Goal: Information Seeking & Learning: Learn about a topic

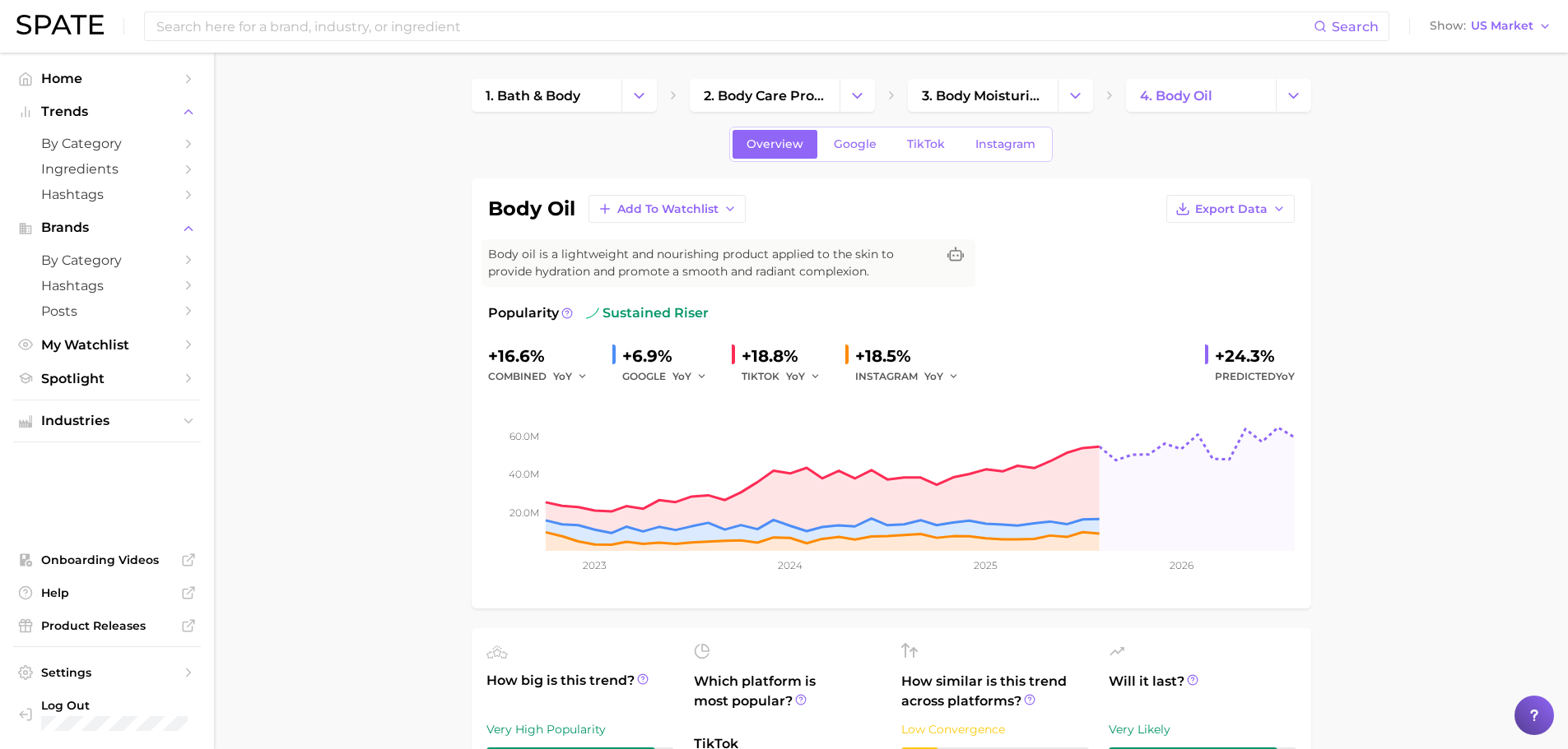
click at [388, 26] on input at bounding box center [733, 26] width 1159 height 28
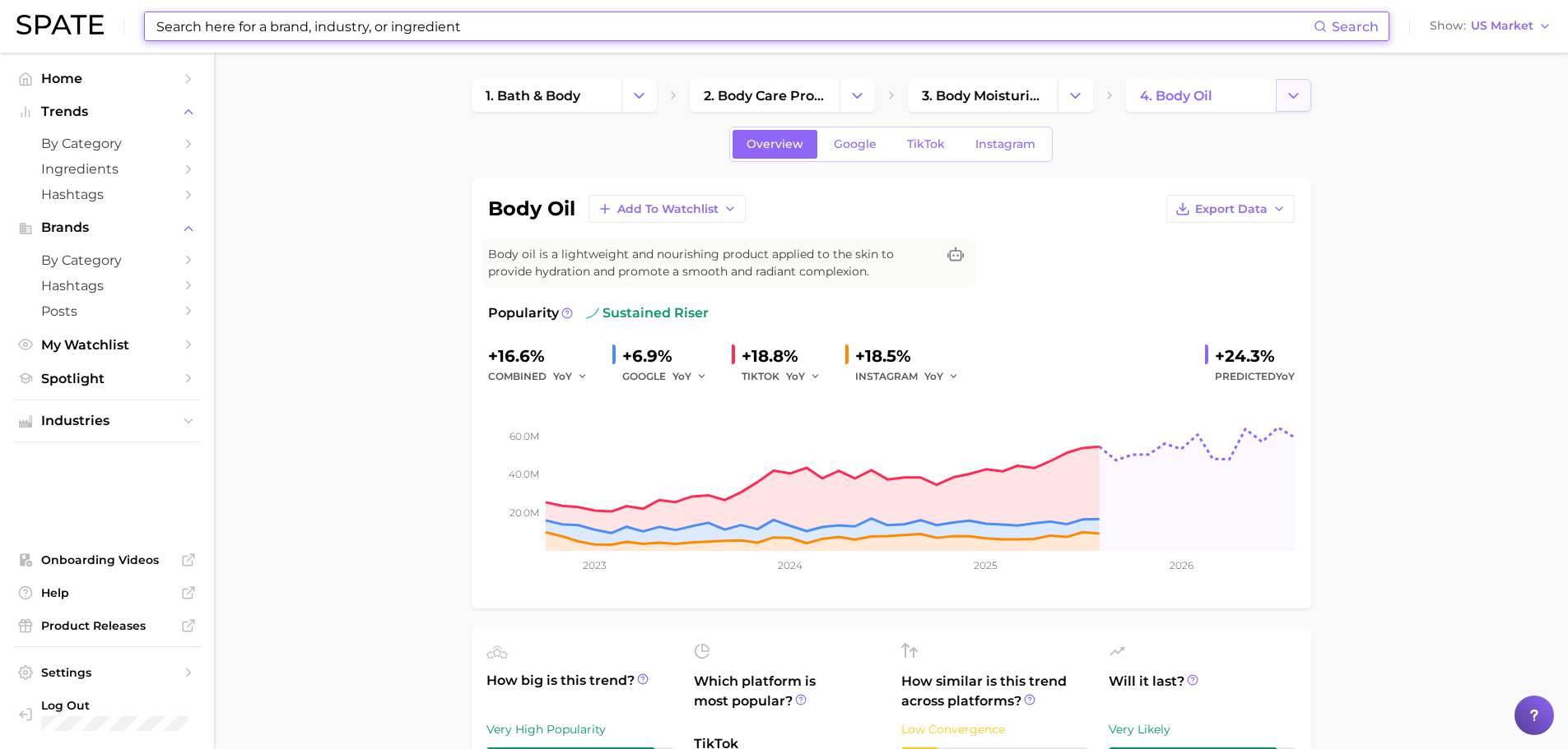
click at [1293, 88] on icon "Change Category" at bounding box center [1294, 96] width 17 height 17
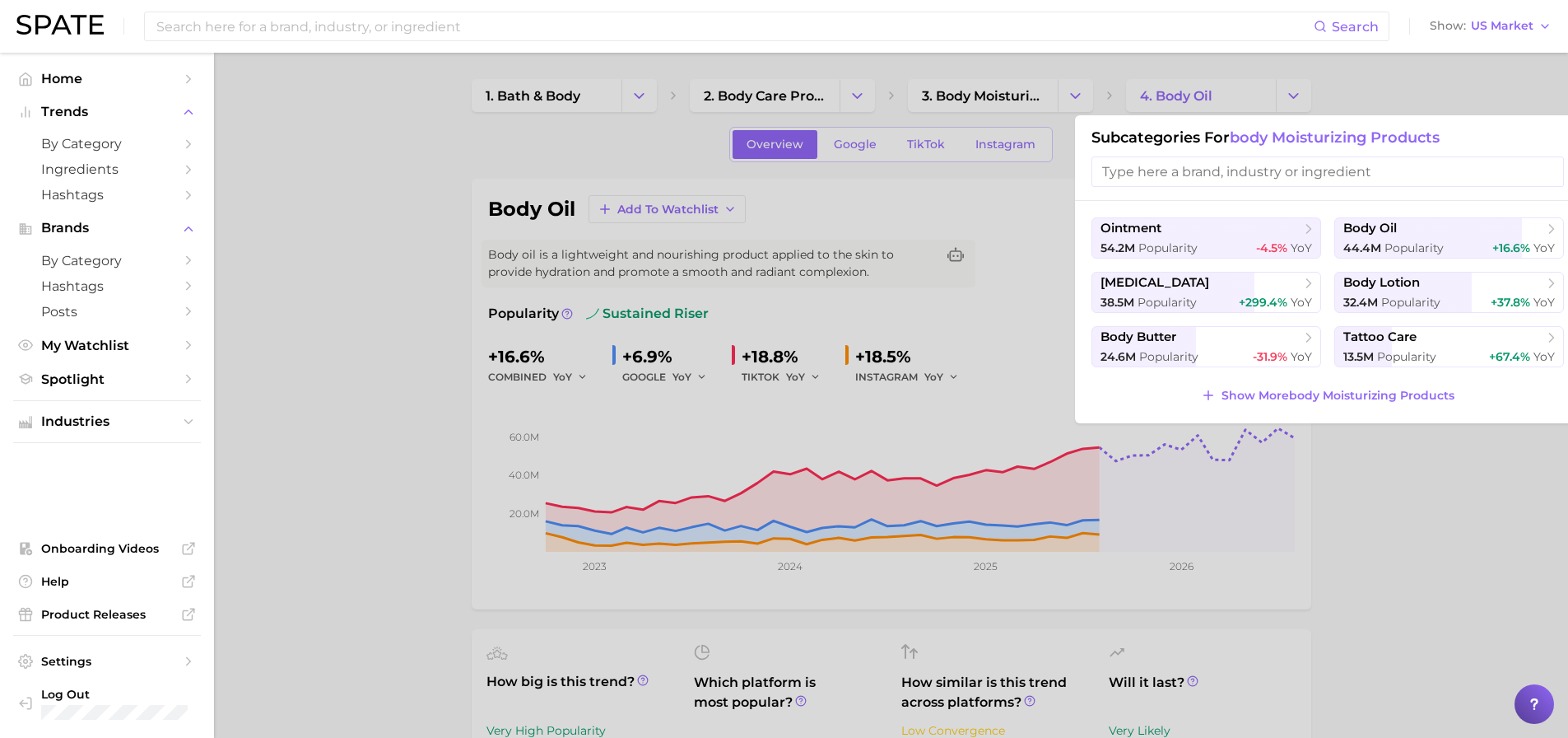
click at [1455, 499] on div at bounding box center [784, 369] width 1568 height 738
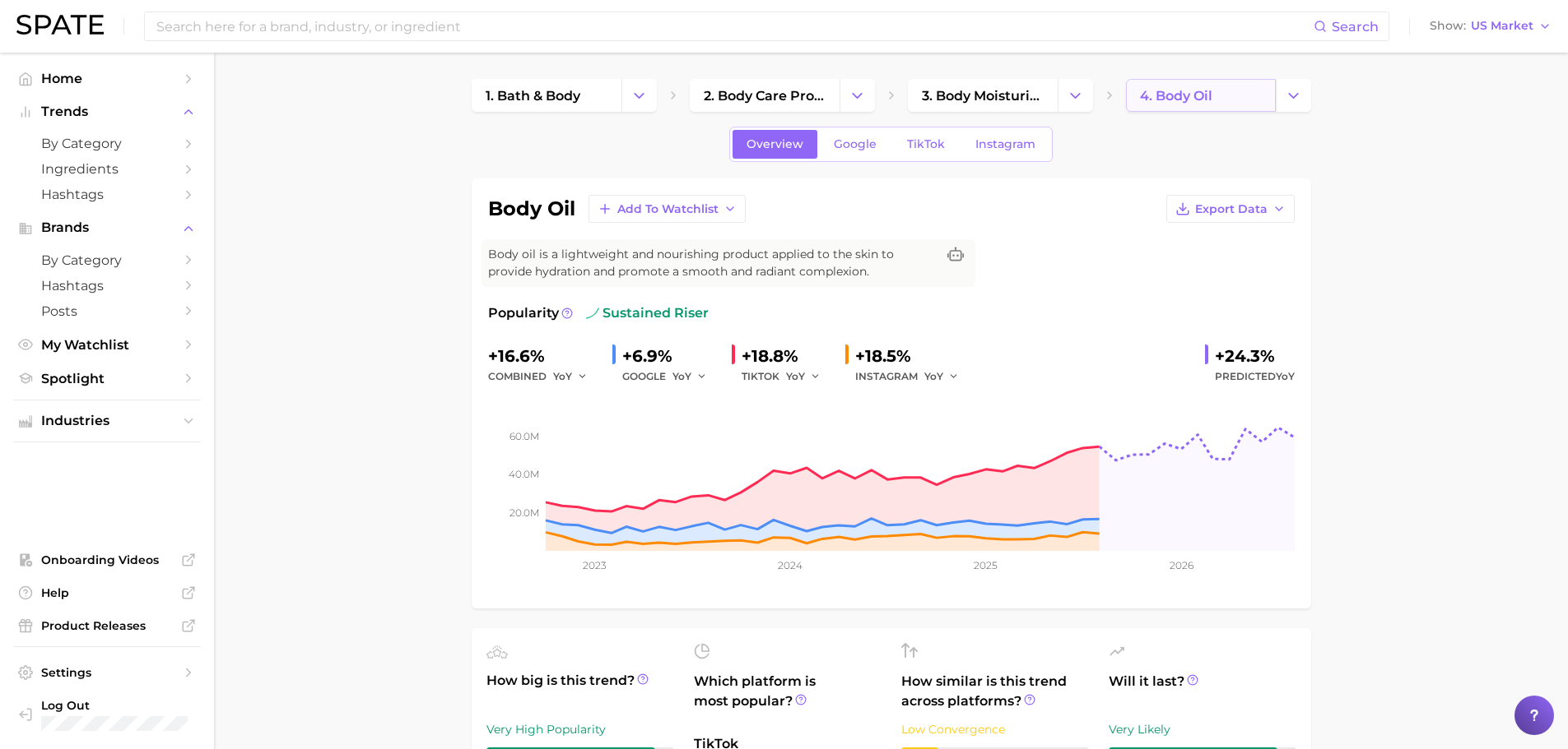
click at [1266, 91] on link "4. body oil" at bounding box center [1201, 95] width 150 height 33
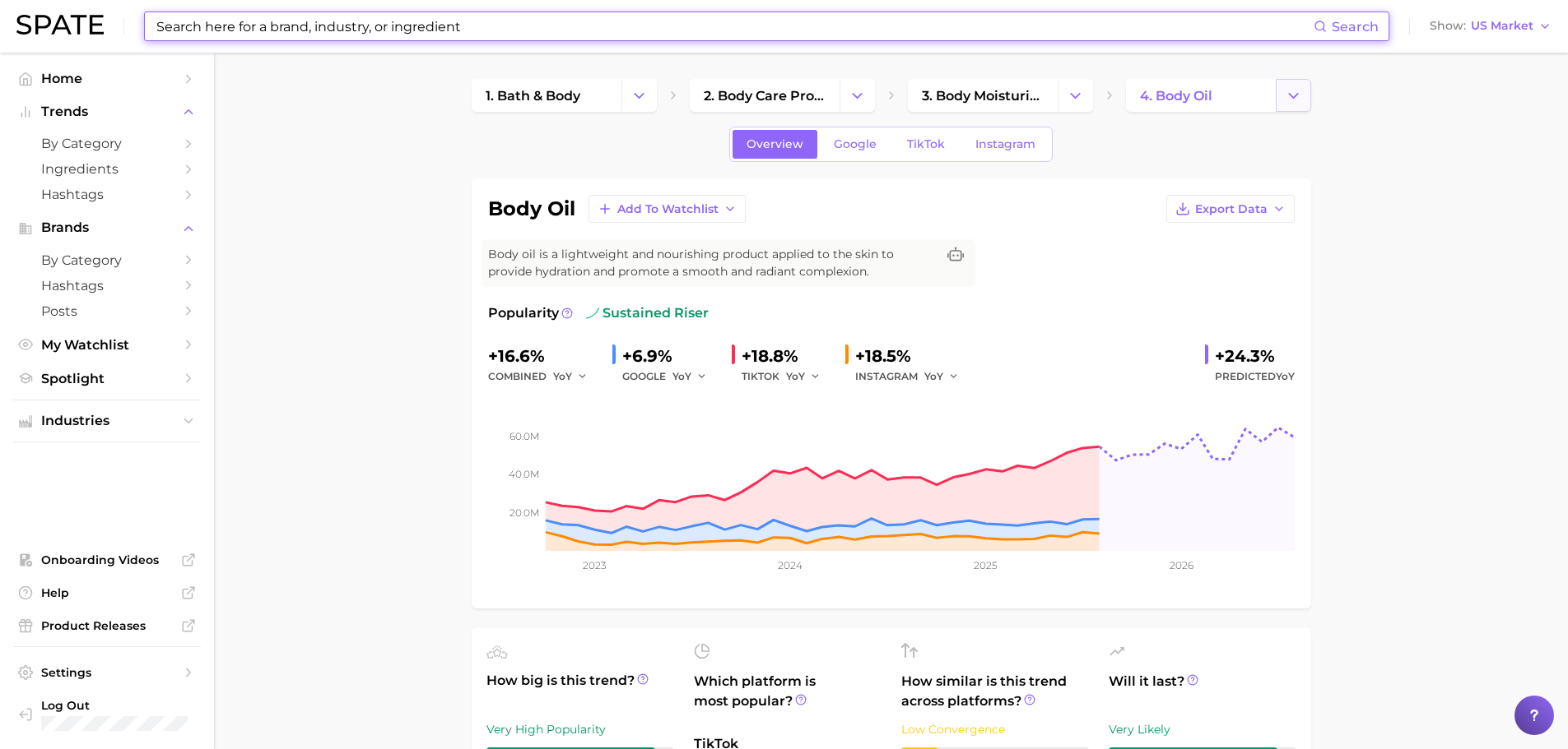
click at [1291, 95] on polyline "Change Category" at bounding box center [1293, 95] width 9 height 4
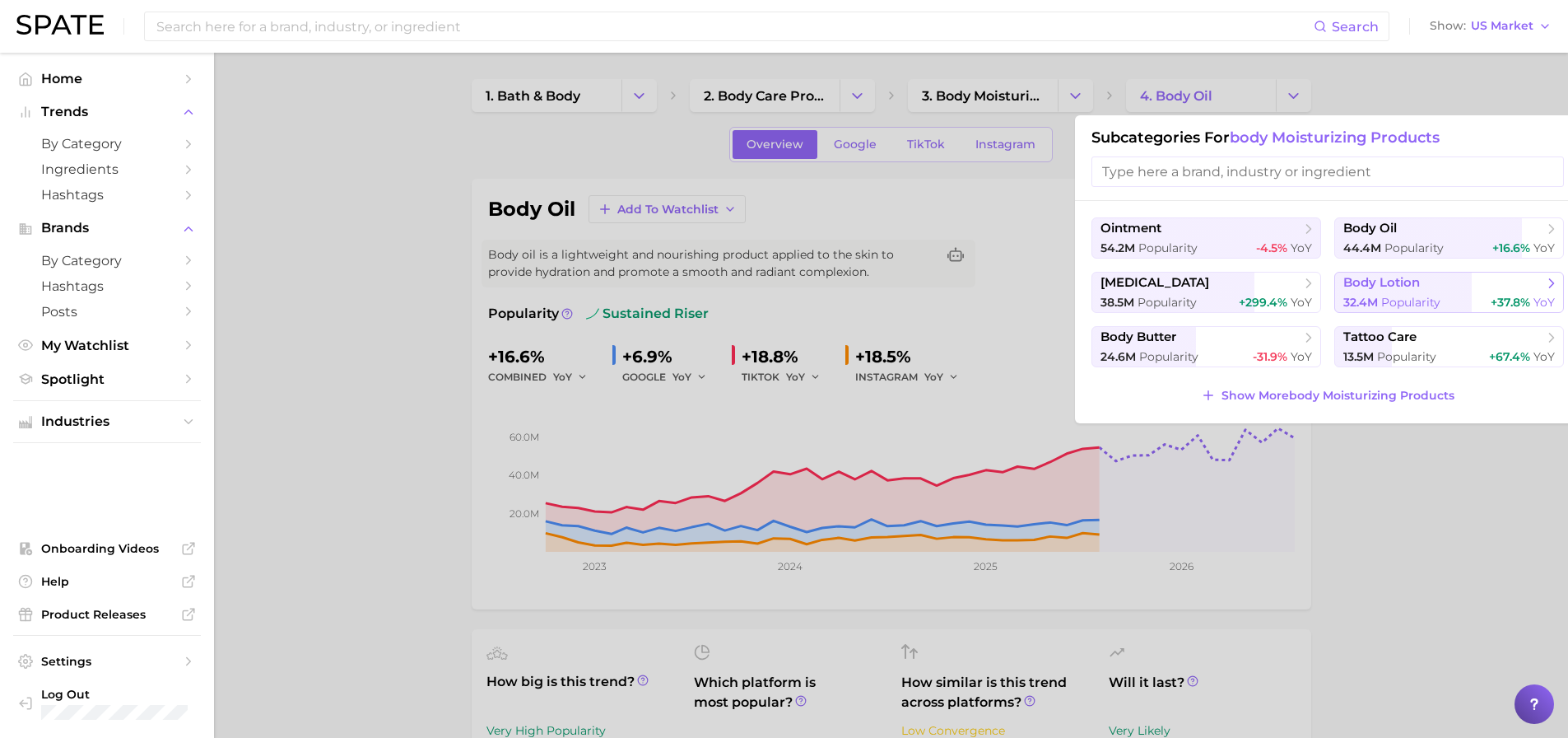
click at [1397, 295] on span "Popularity" at bounding box center [1411, 302] width 59 height 14
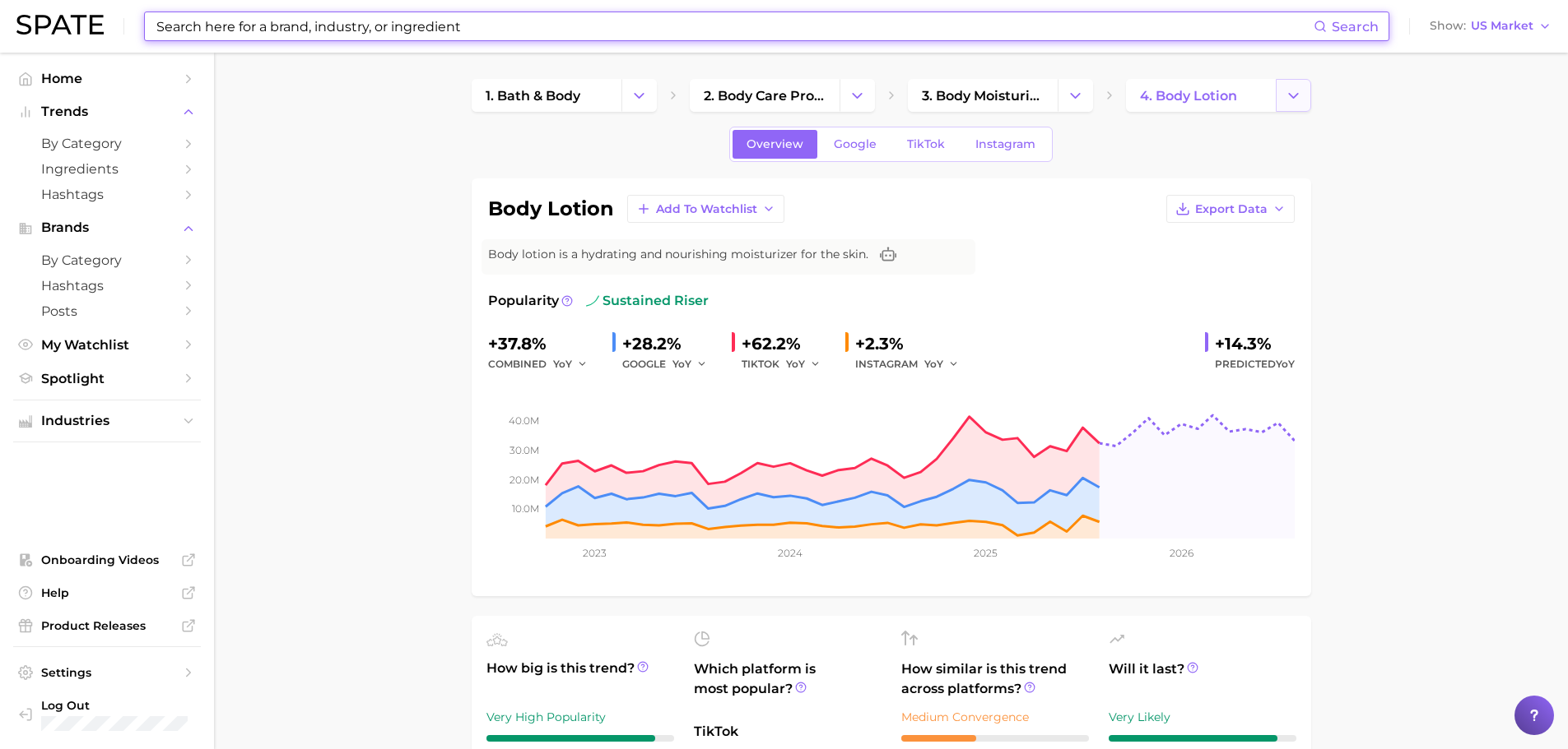
click at [1290, 100] on icon "Change Category" at bounding box center [1294, 96] width 17 height 17
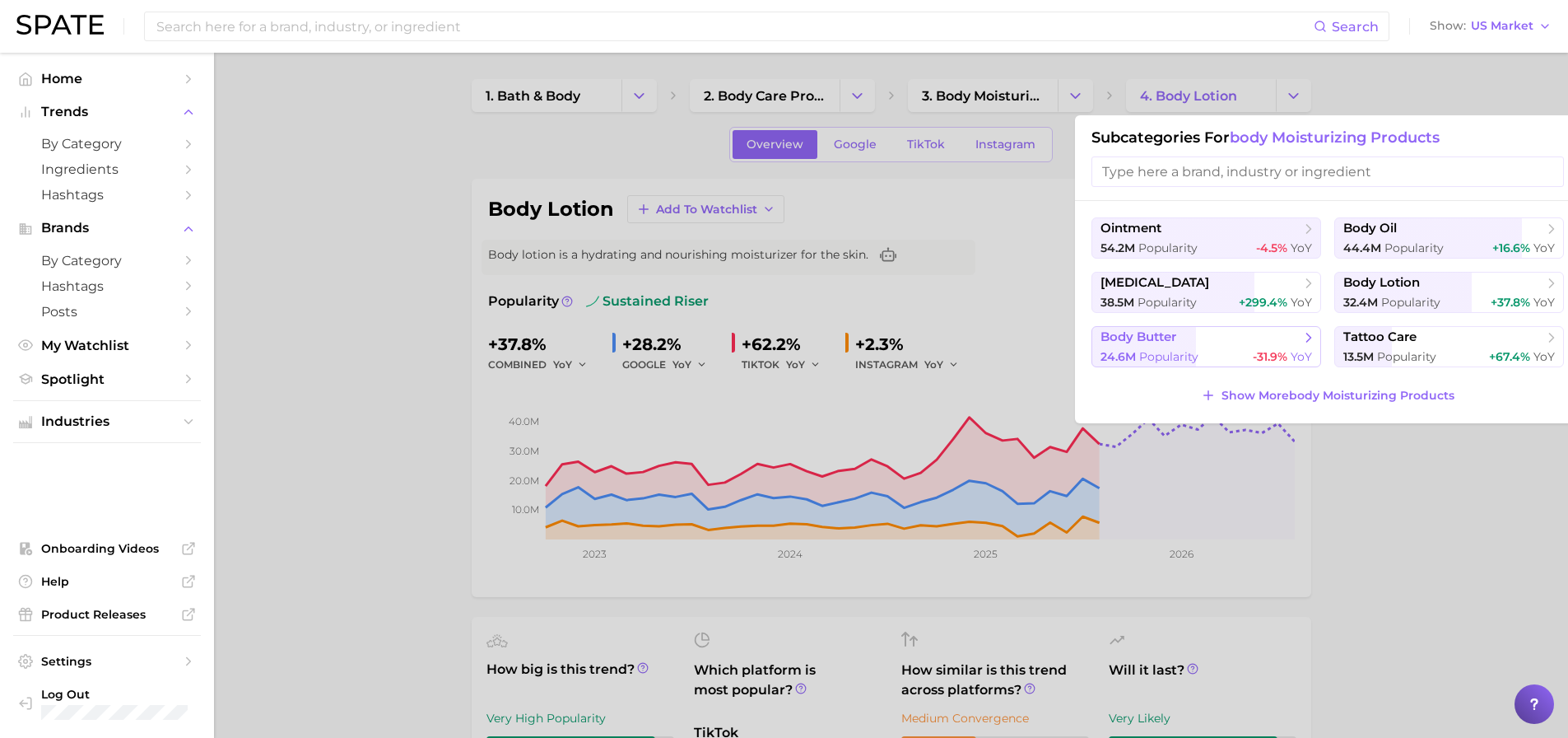
click at [1198, 341] on span "body butter" at bounding box center [1200, 337] width 200 height 16
